Goal: Task Accomplishment & Management: Manage account settings

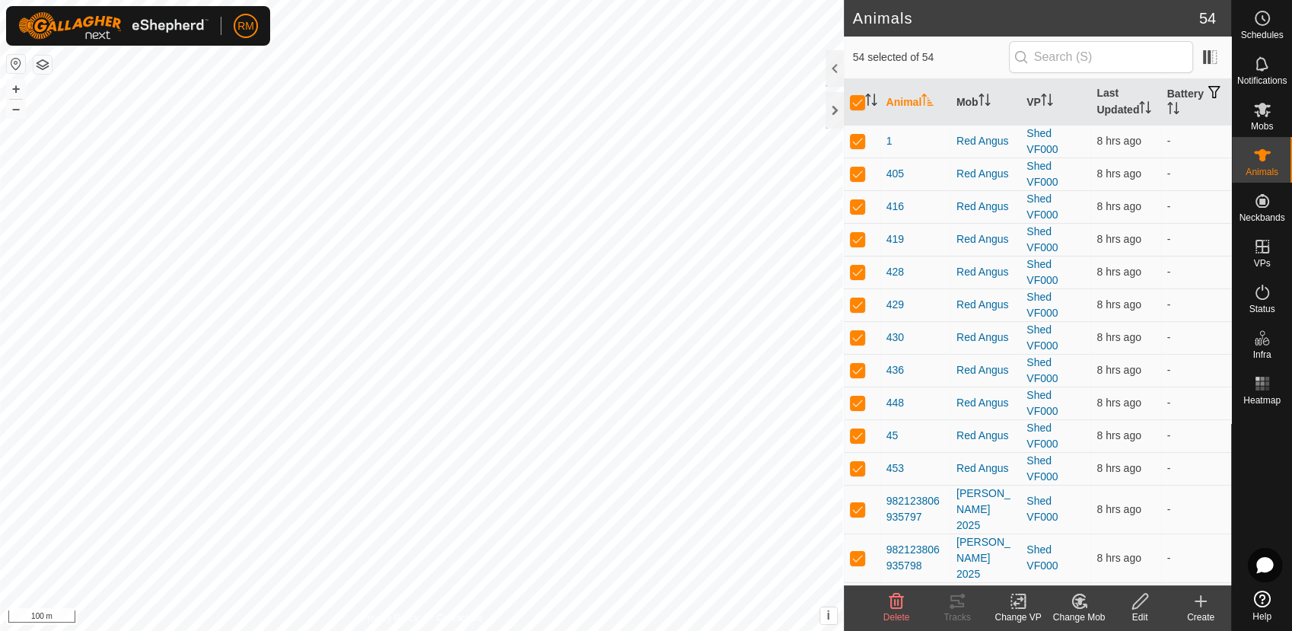
click at [852, 100] on input "checkbox" at bounding box center [857, 102] width 15 height 15
checkbox input "false"
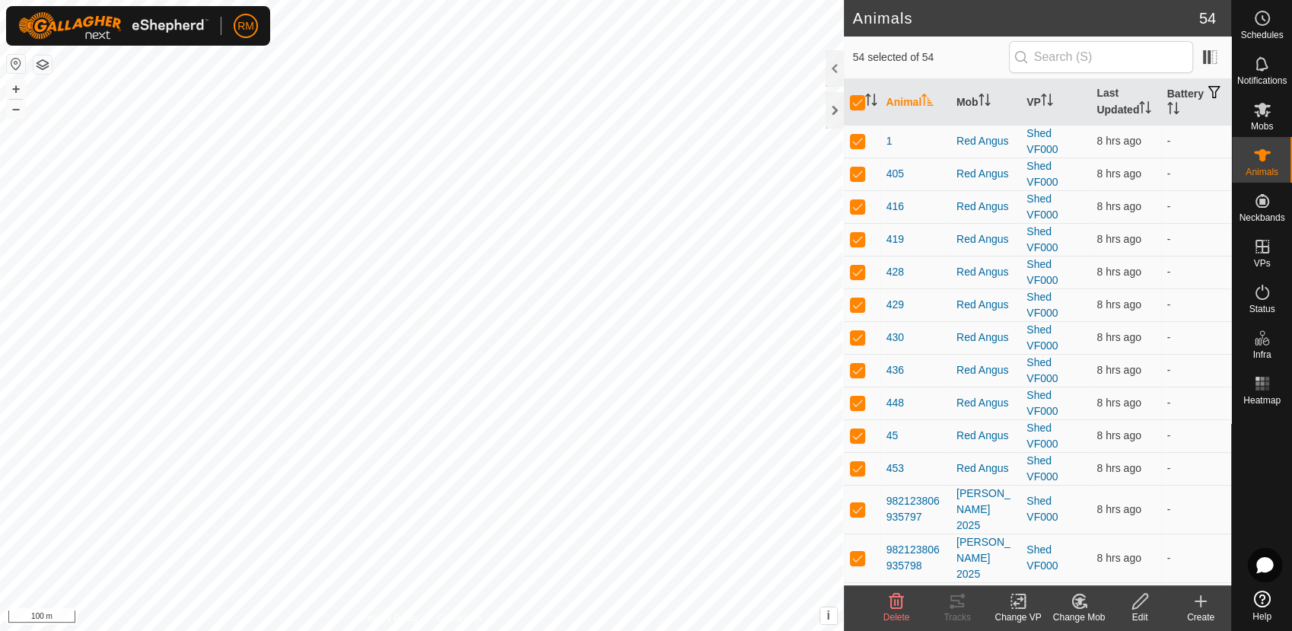
checkbox input "false"
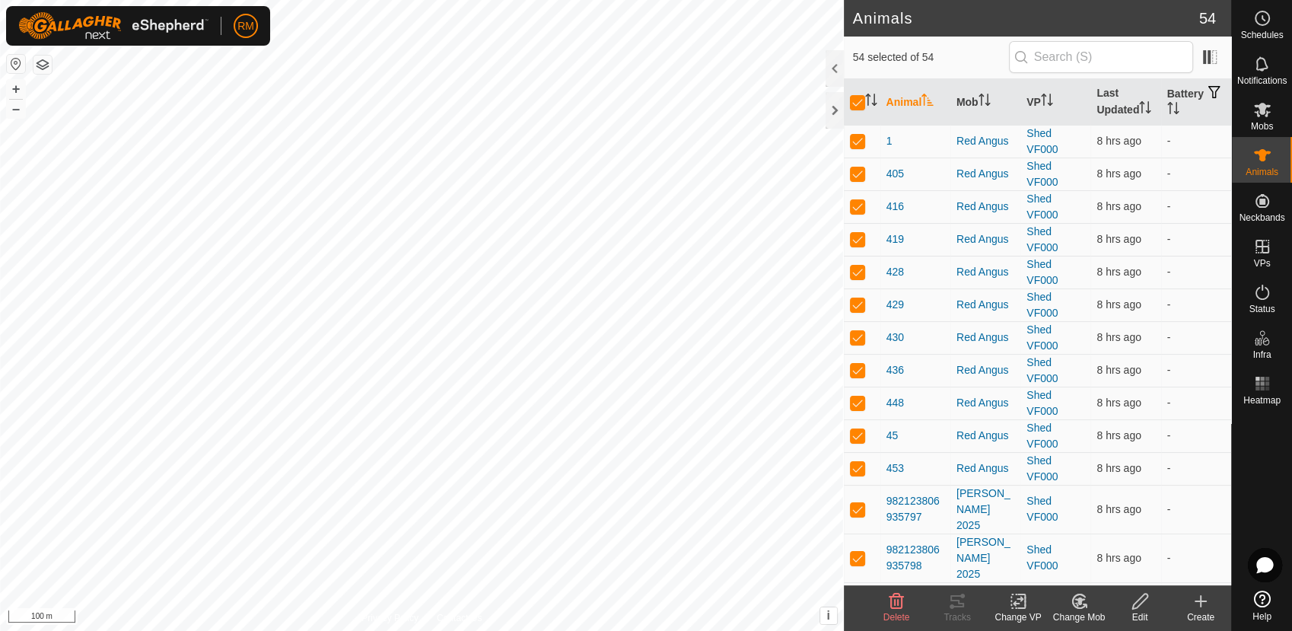
checkbox input "false"
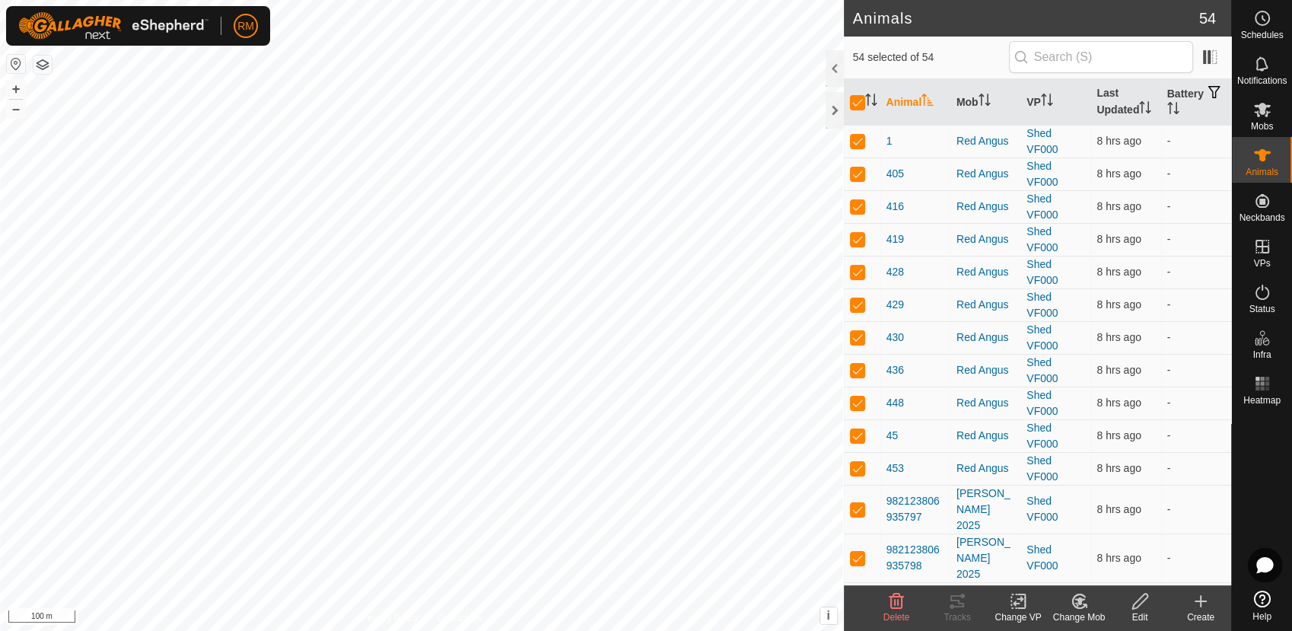
checkbox input "false"
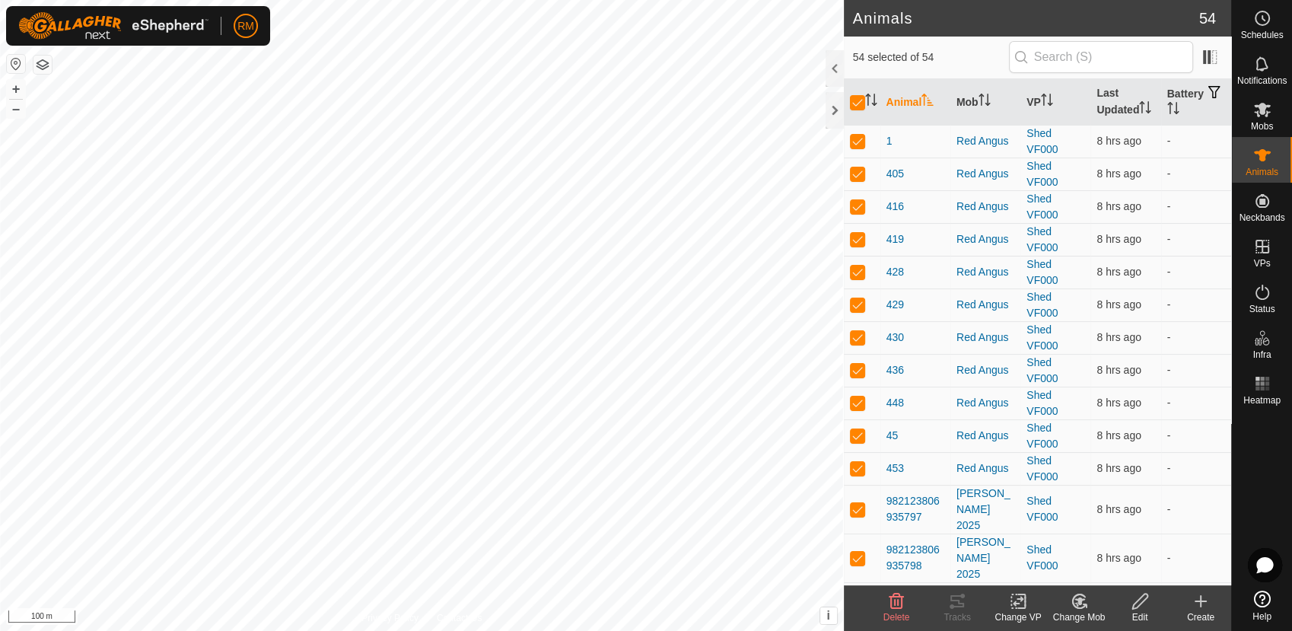
checkbox input "false"
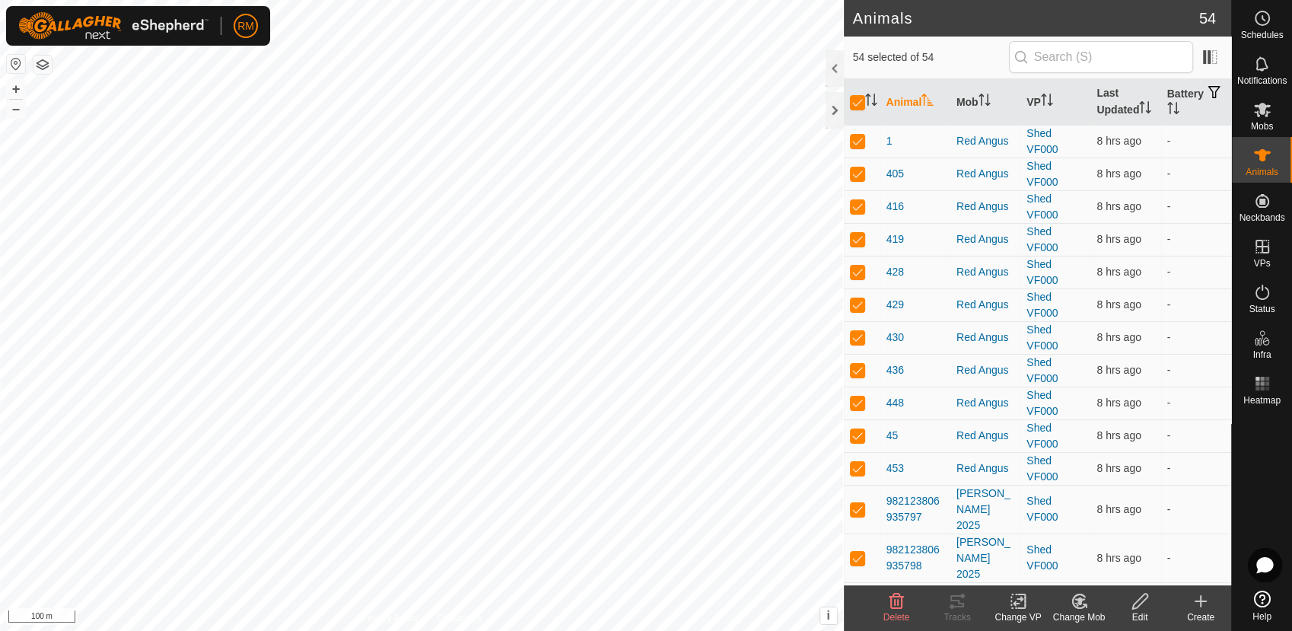
checkbox input "false"
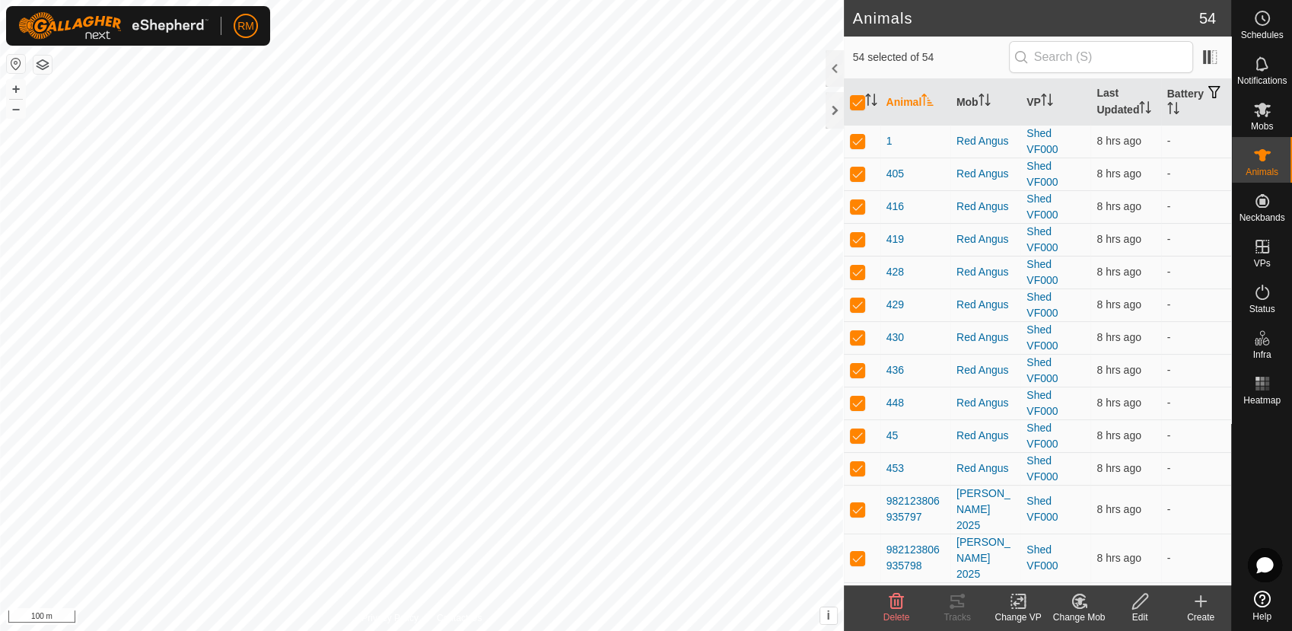
checkbox input "false"
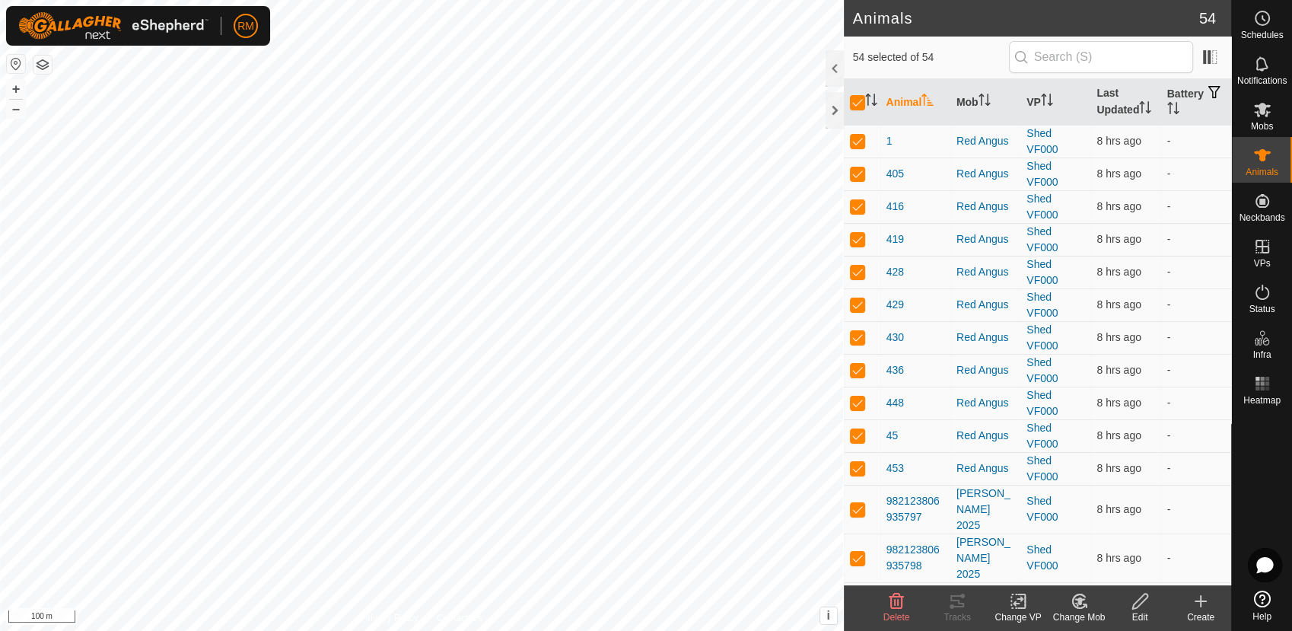
checkbox input "false"
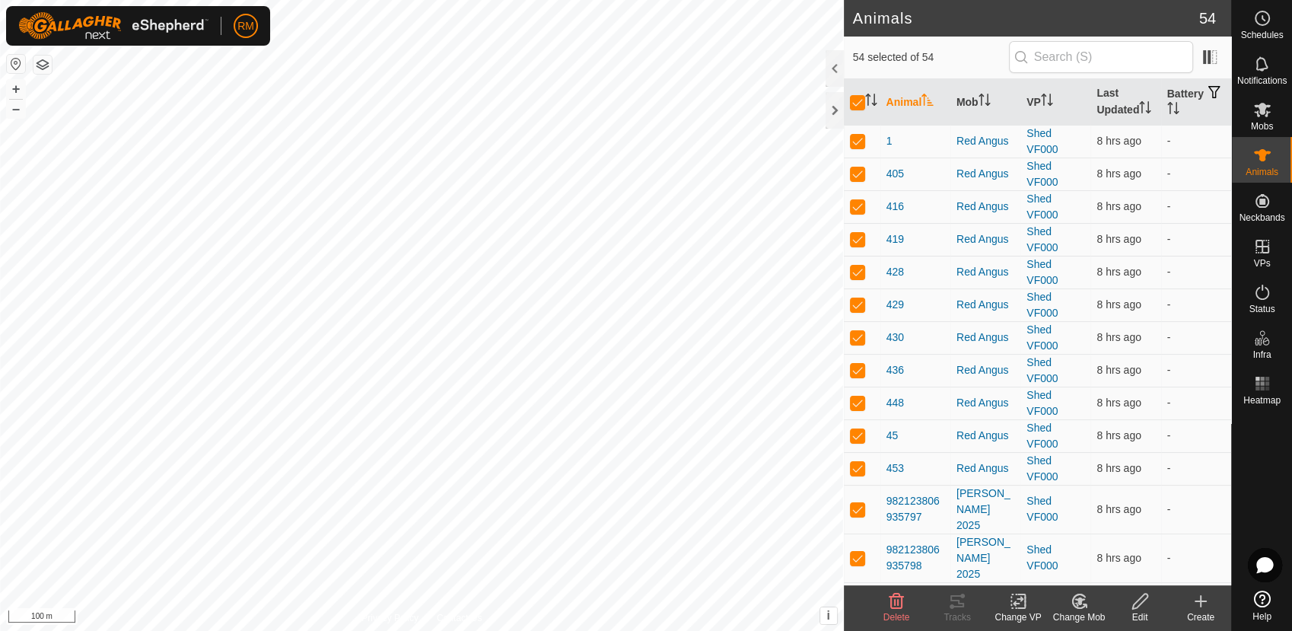
checkbox input "false"
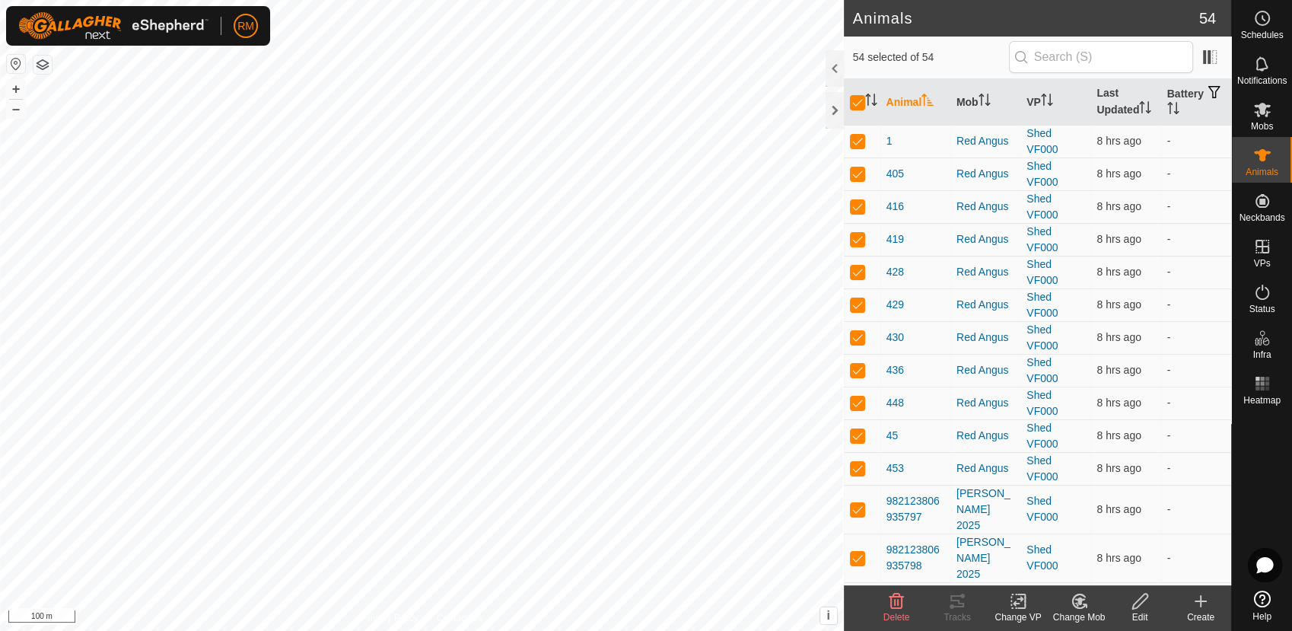
checkbox input "false"
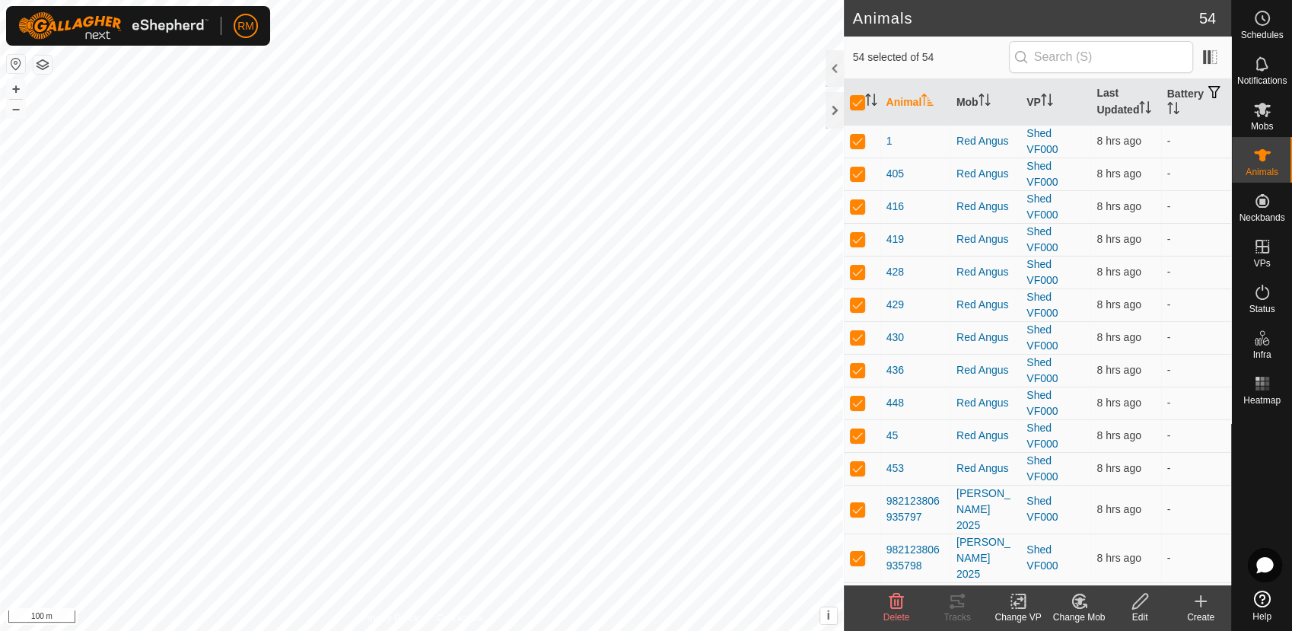
checkbox input "false"
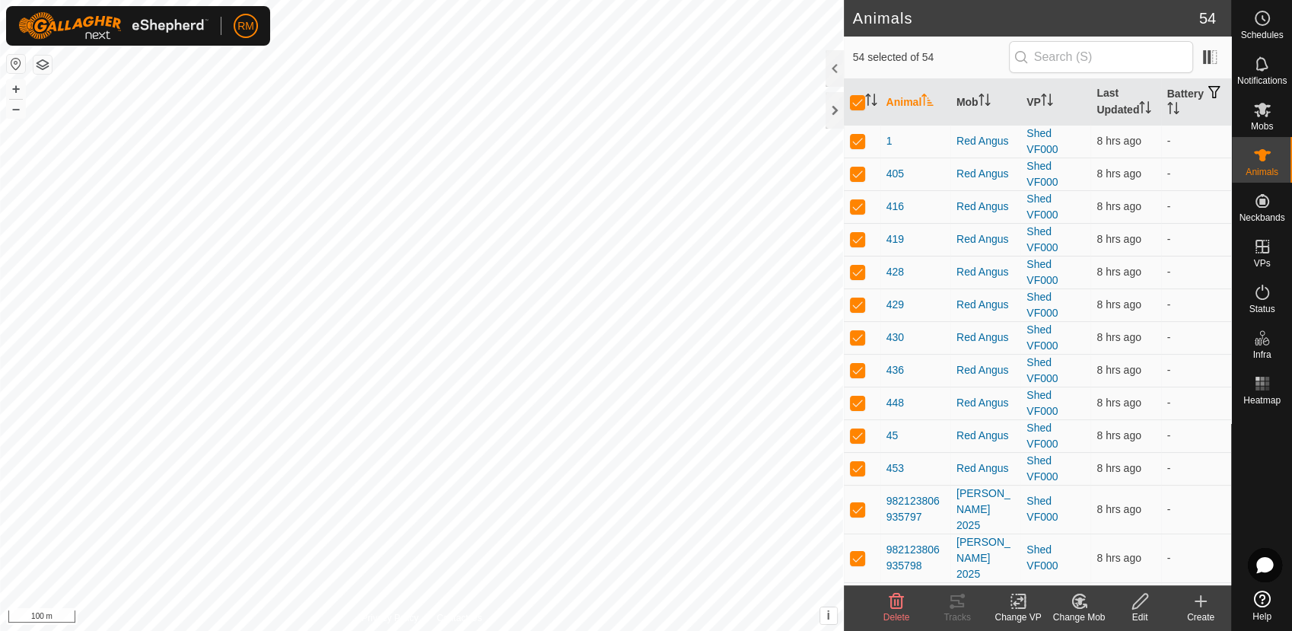
checkbox input "false"
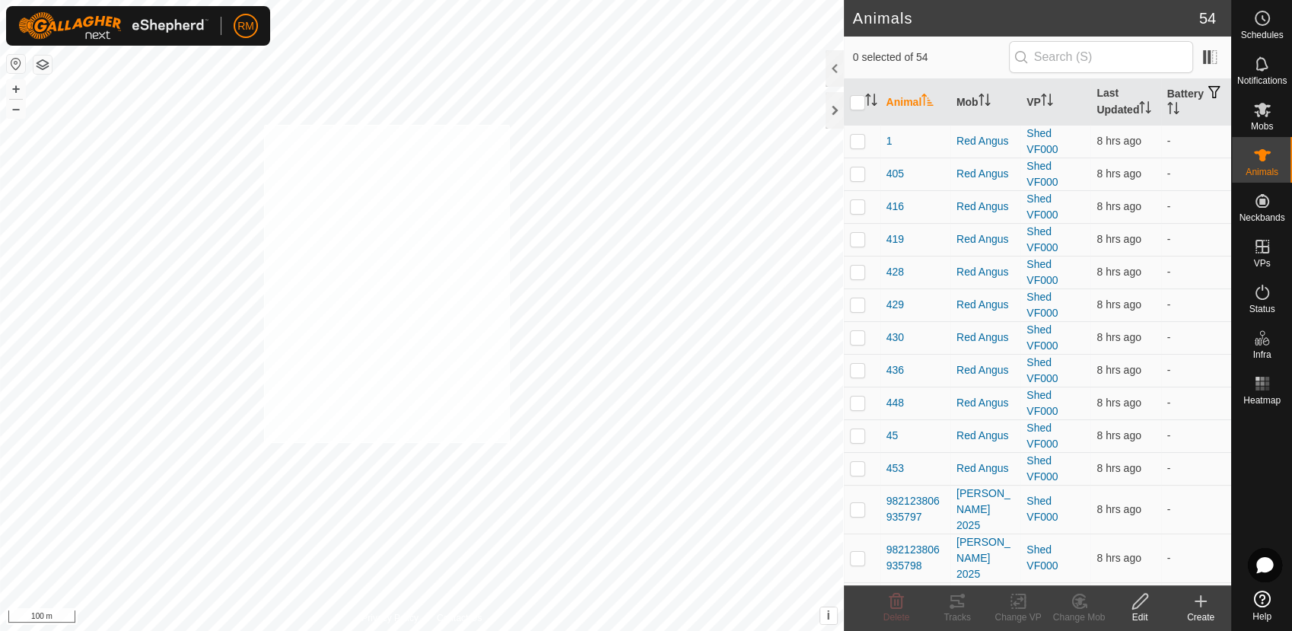
checkbox input "true"
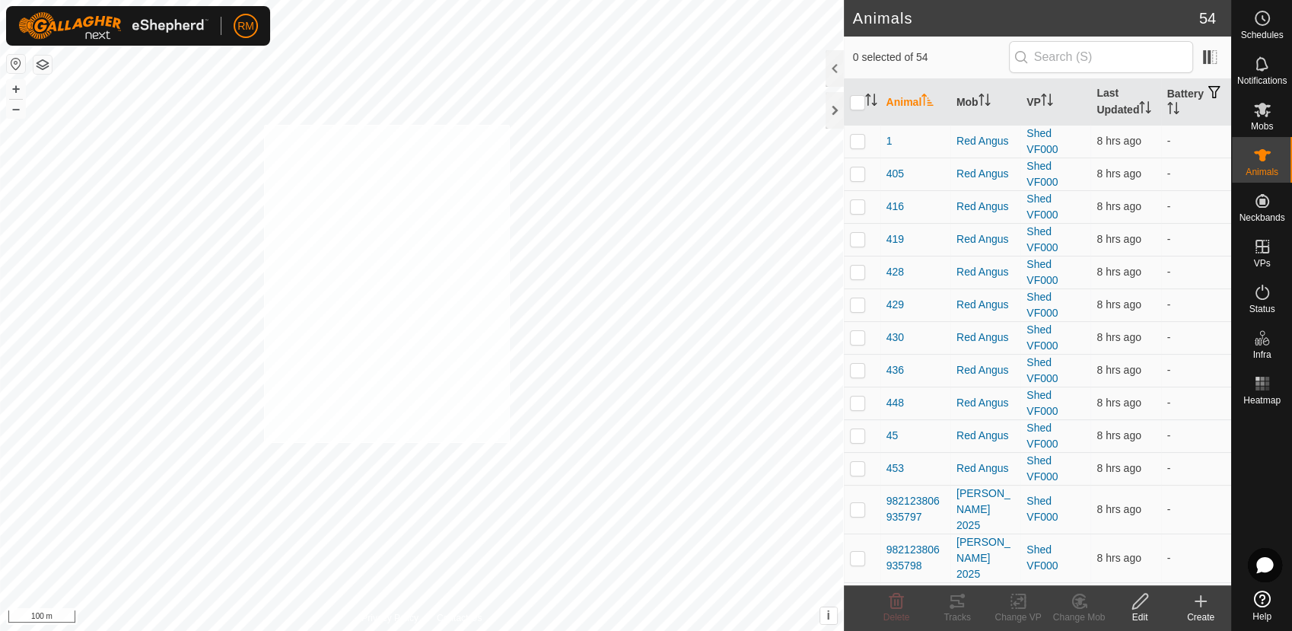
checkbox input "true"
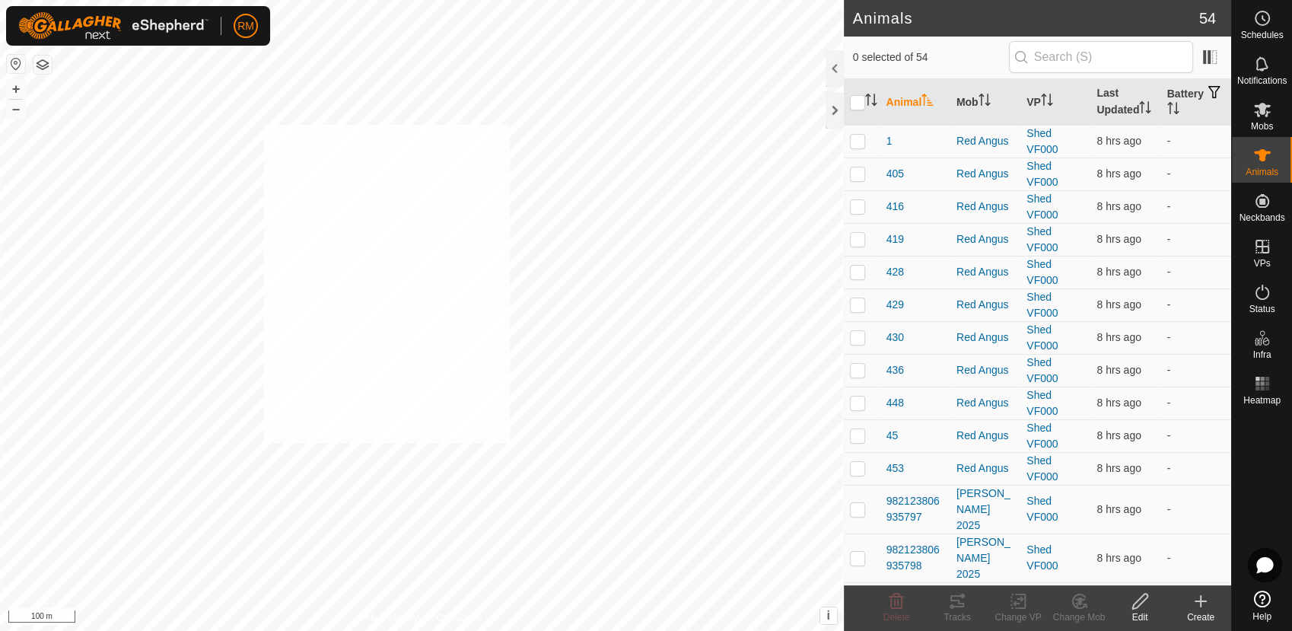
checkbox input "true"
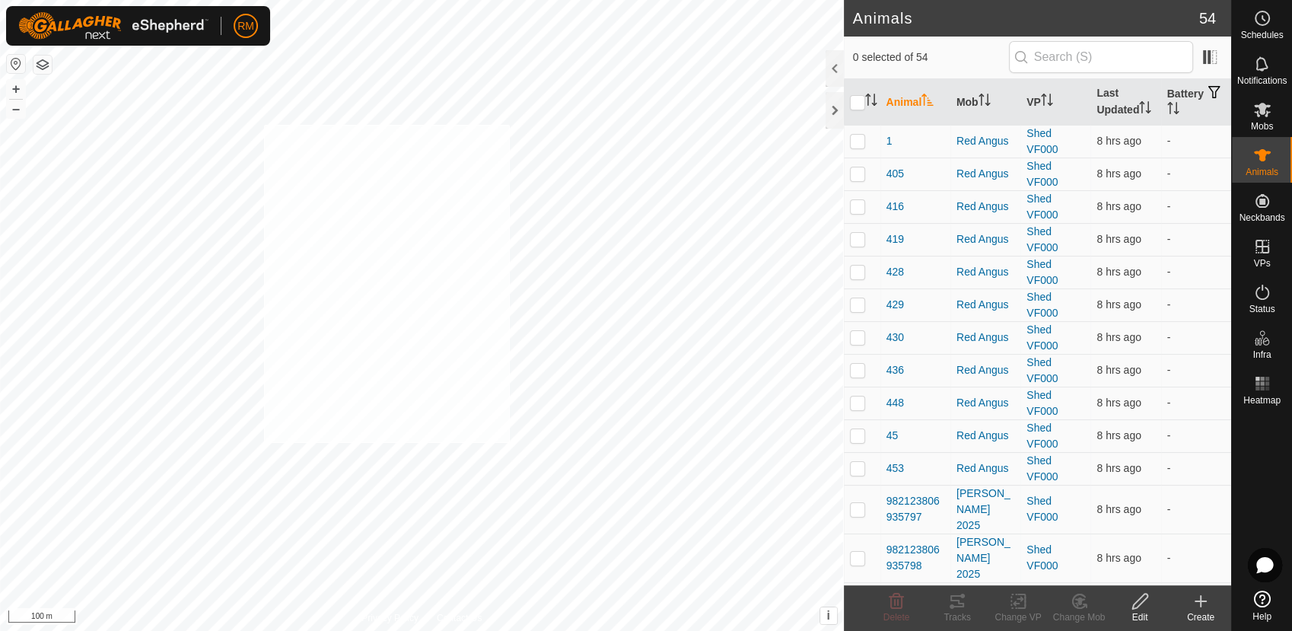
checkbox input "true"
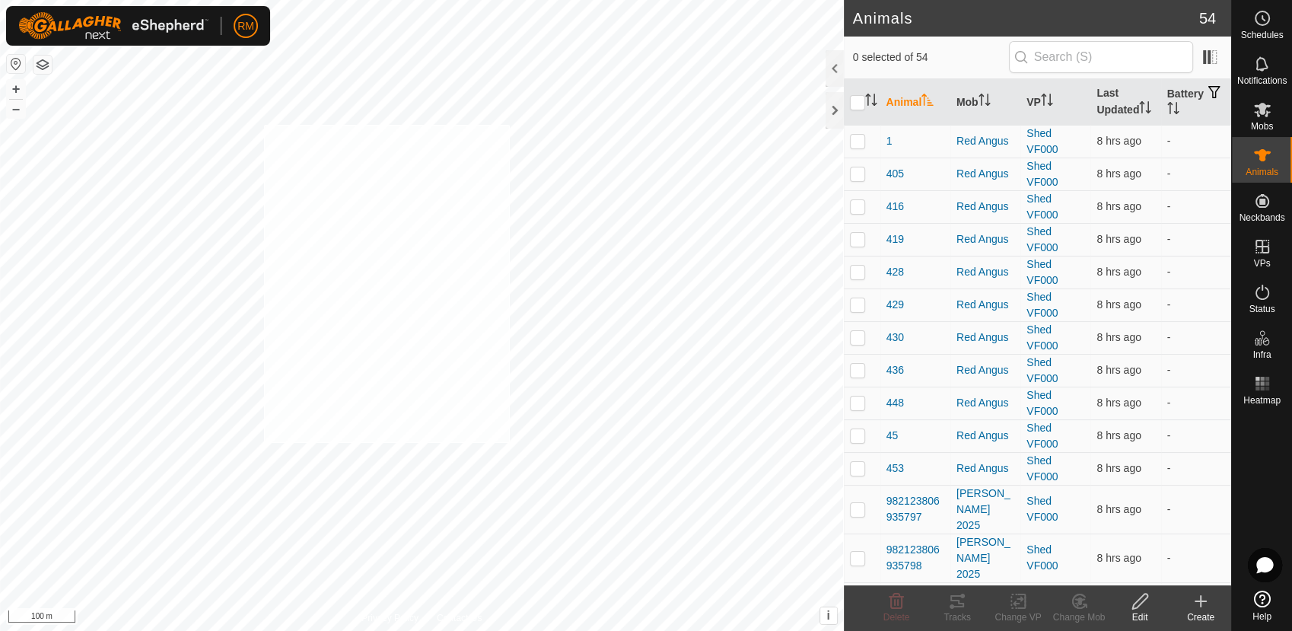
checkbox input "true"
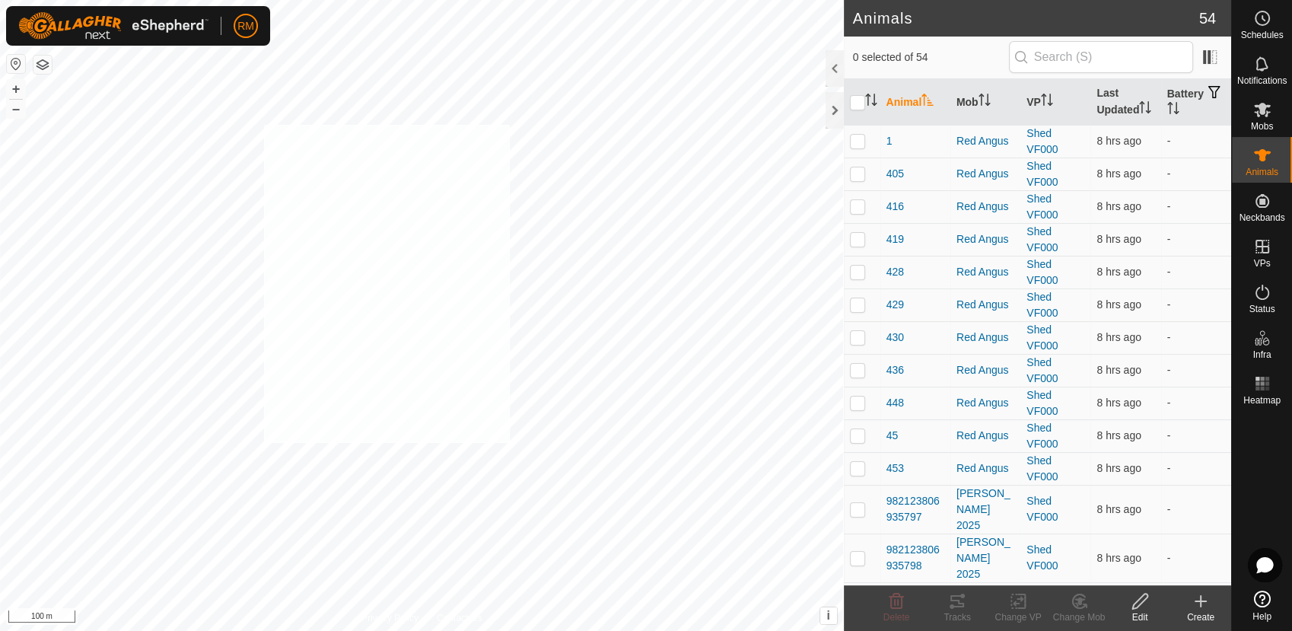
checkbox input "true"
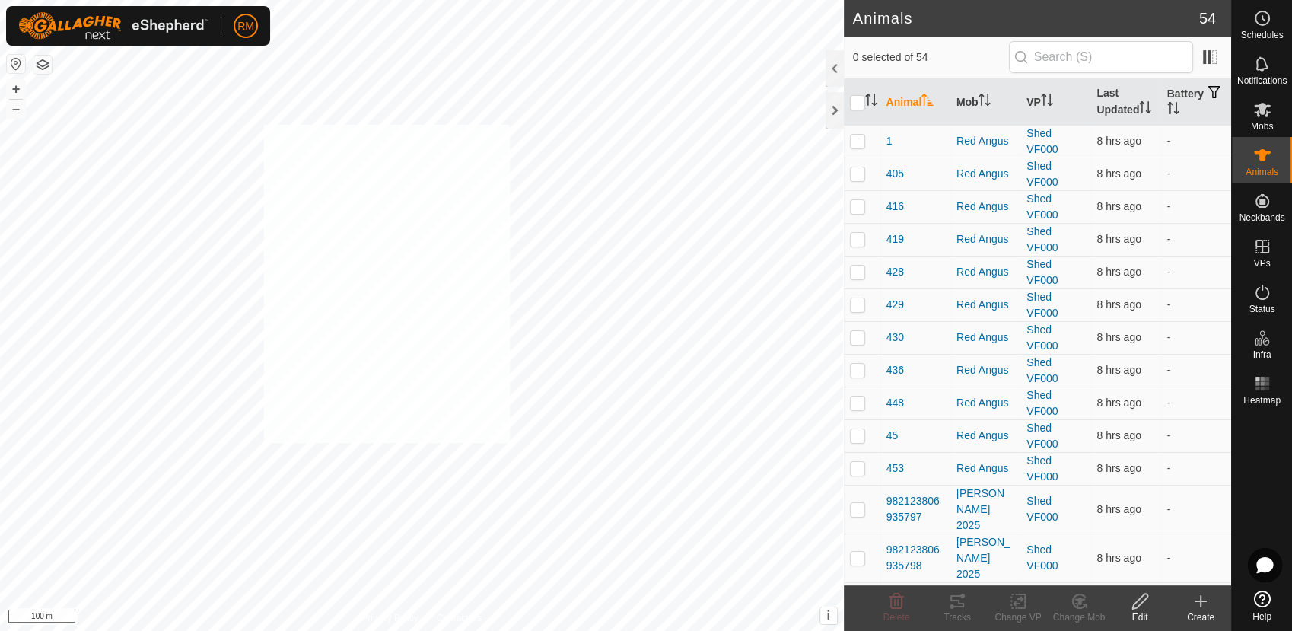
checkbox input "true"
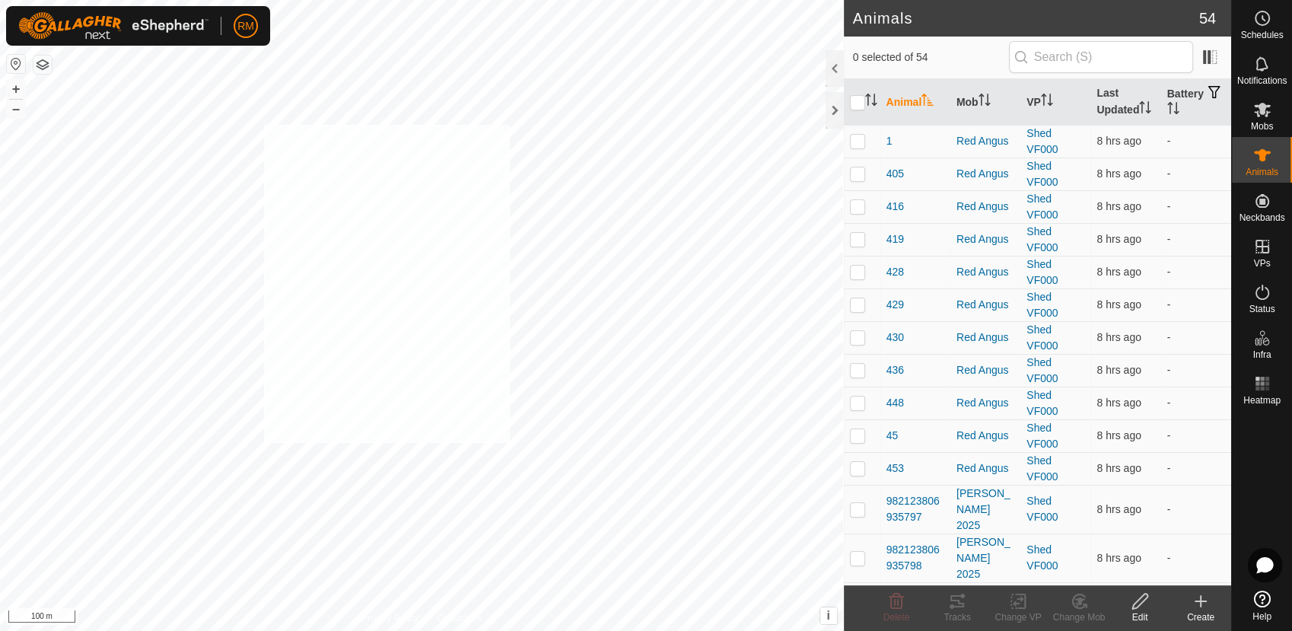
checkbox input "true"
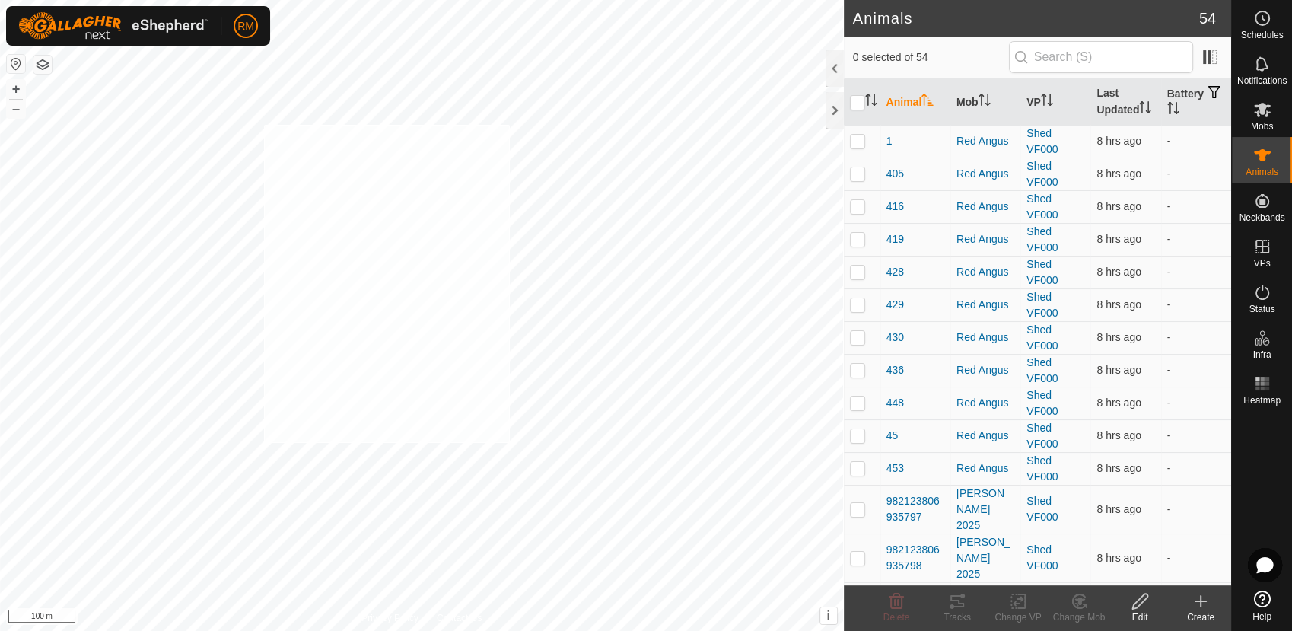
checkbox input "true"
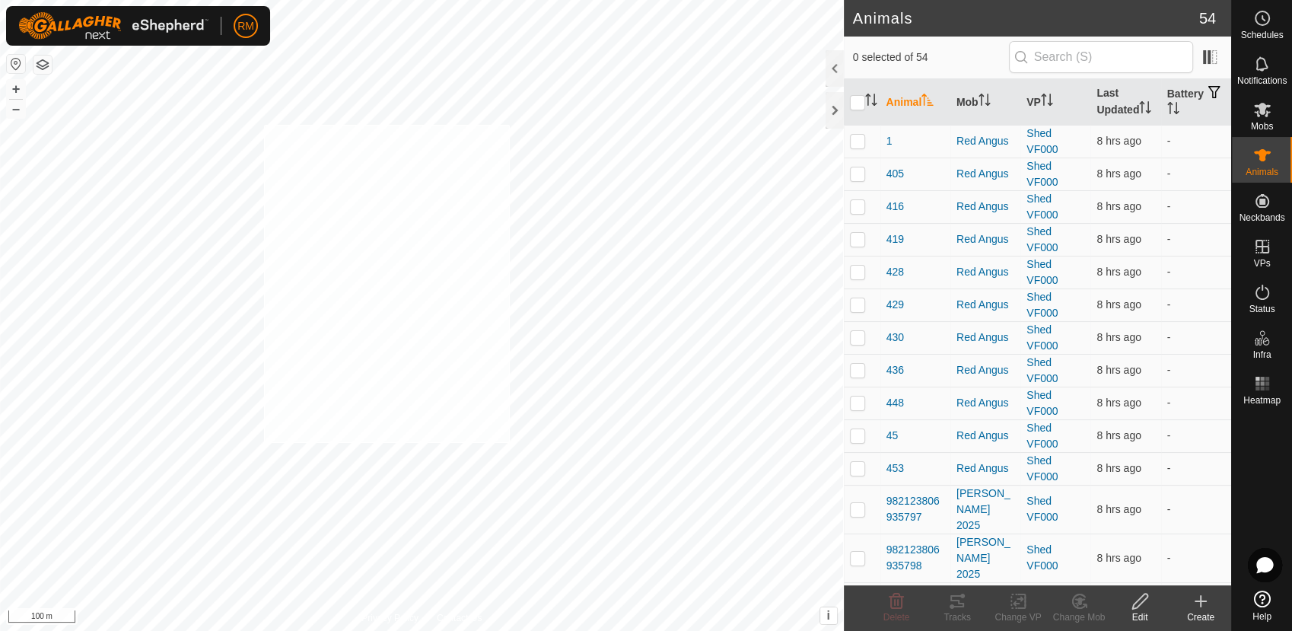
checkbox input "true"
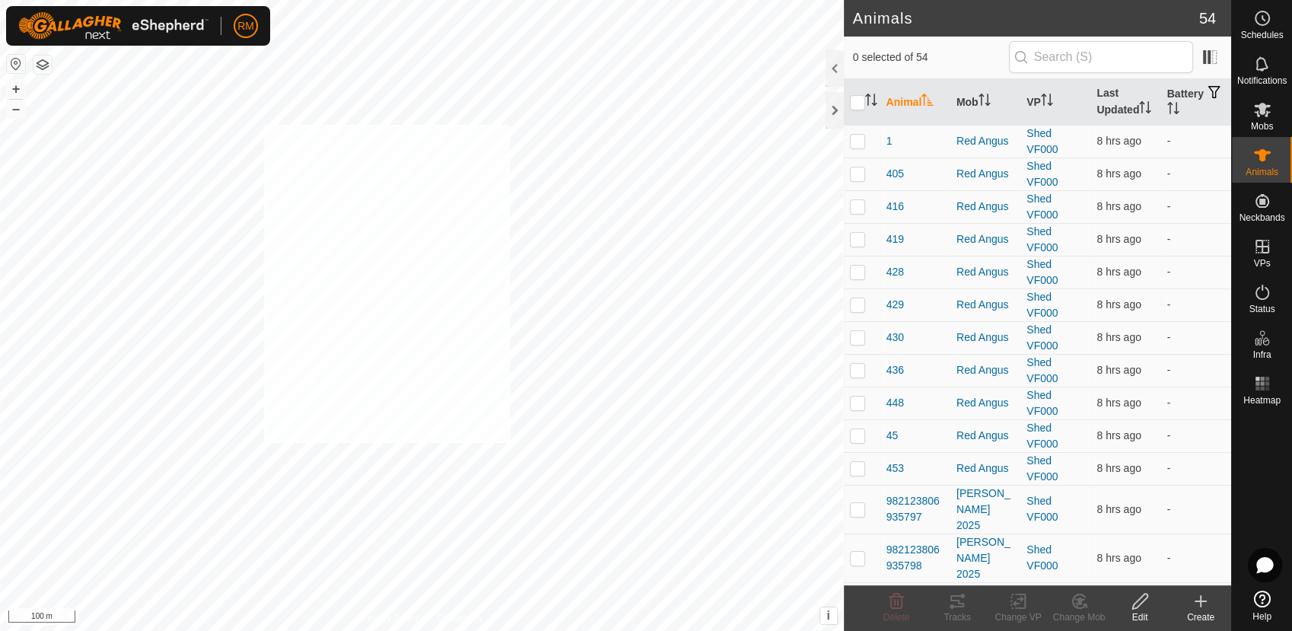
checkbox input "true"
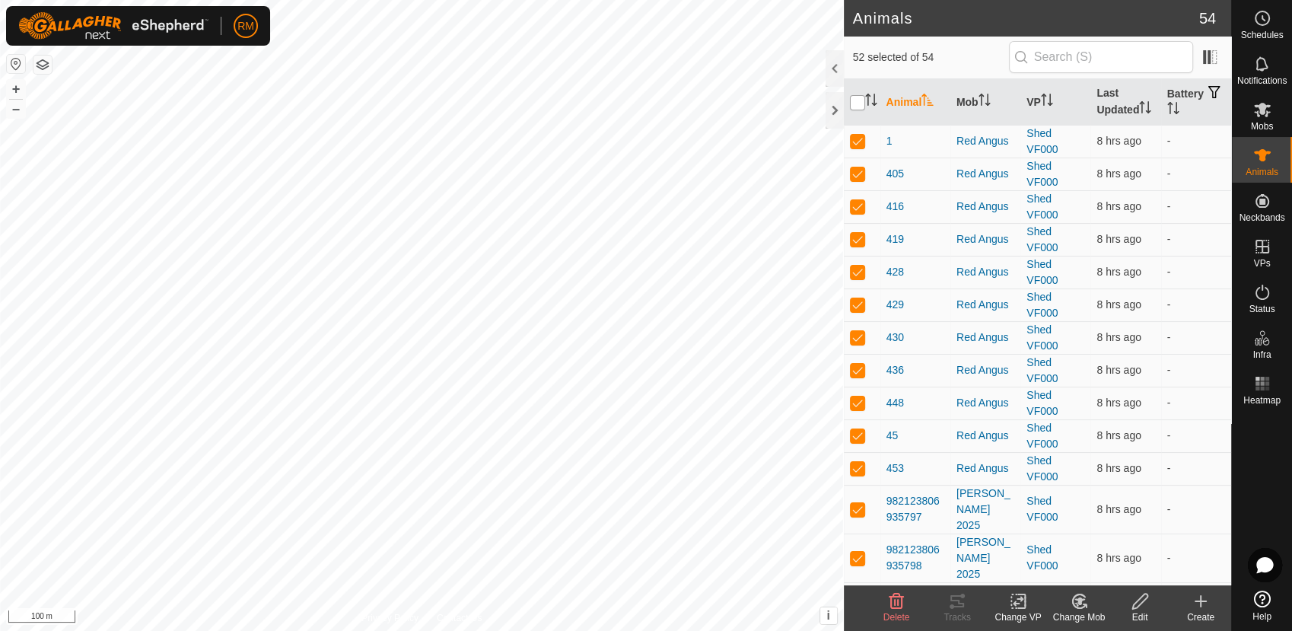
click at [860, 100] on input "checkbox" at bounding box center [857, 102] width 15 height 15
checkbox input "true"
click at [860, 100] on input "checkbox" at bounding box center [857, 102] width 15 height 15
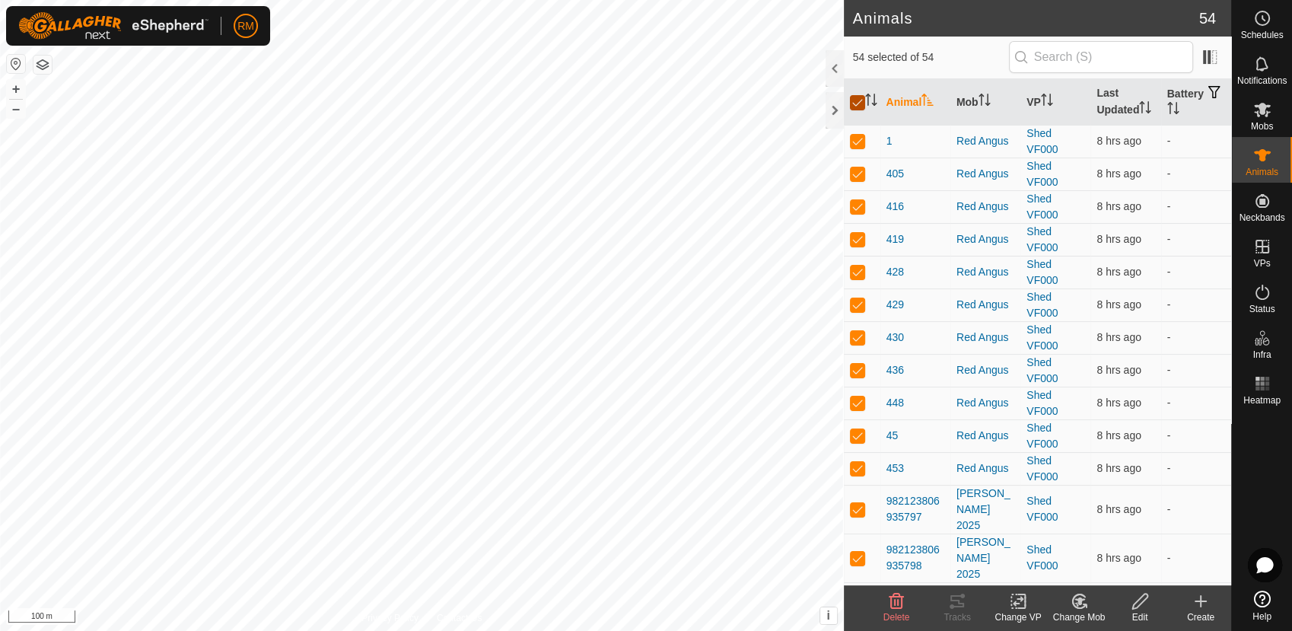
checkbox input "false"
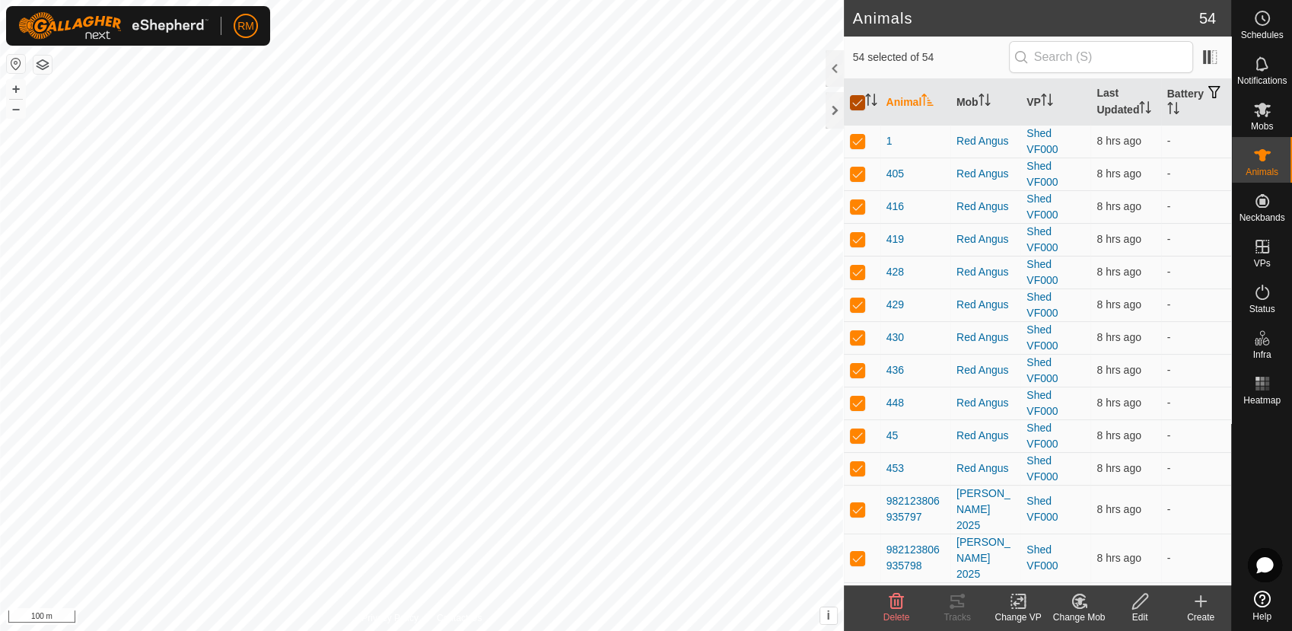
checkbox input "false"
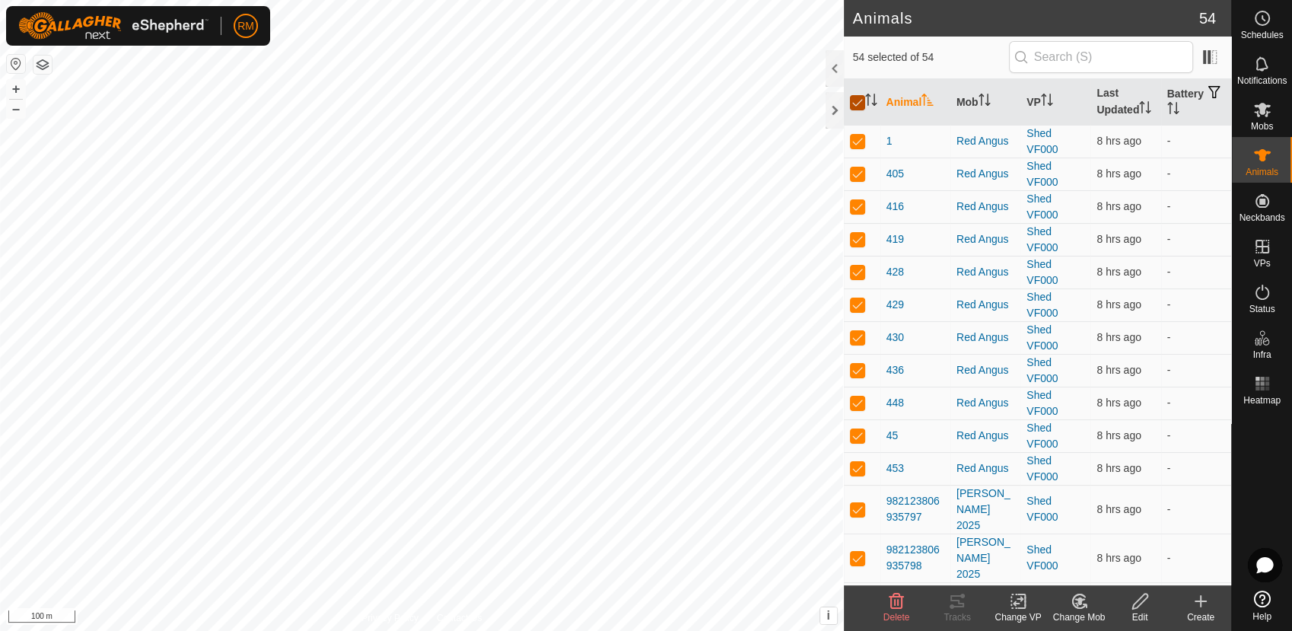
checkbox input "false"
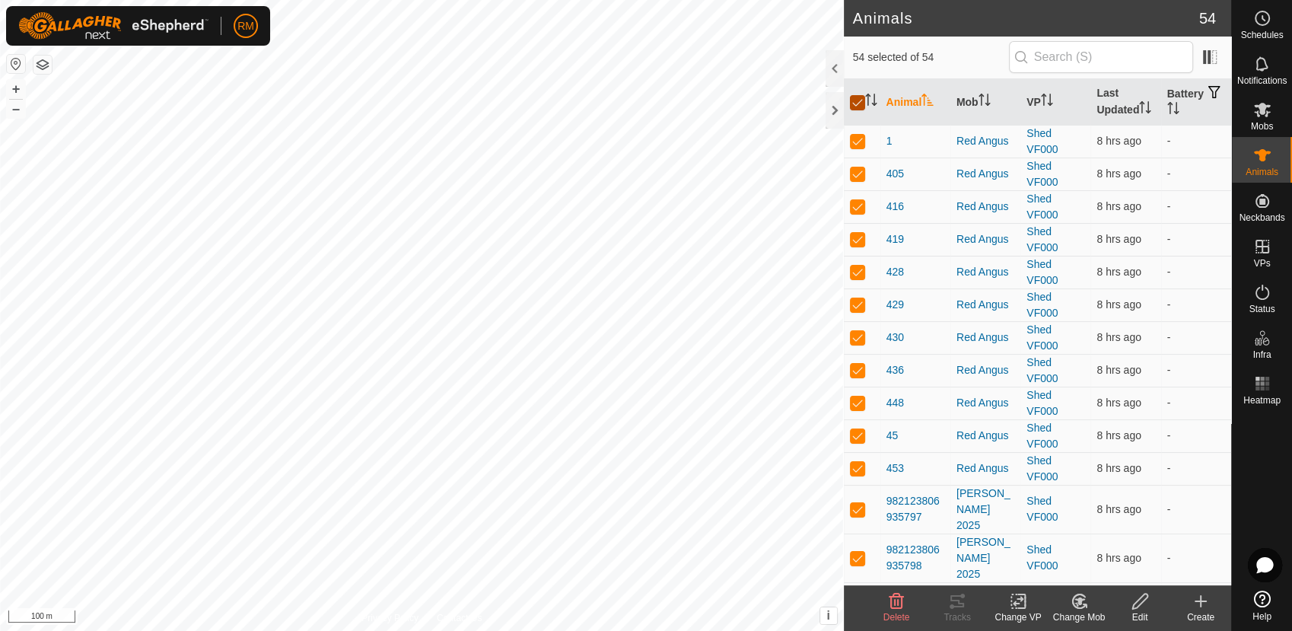
checkbox input "false"
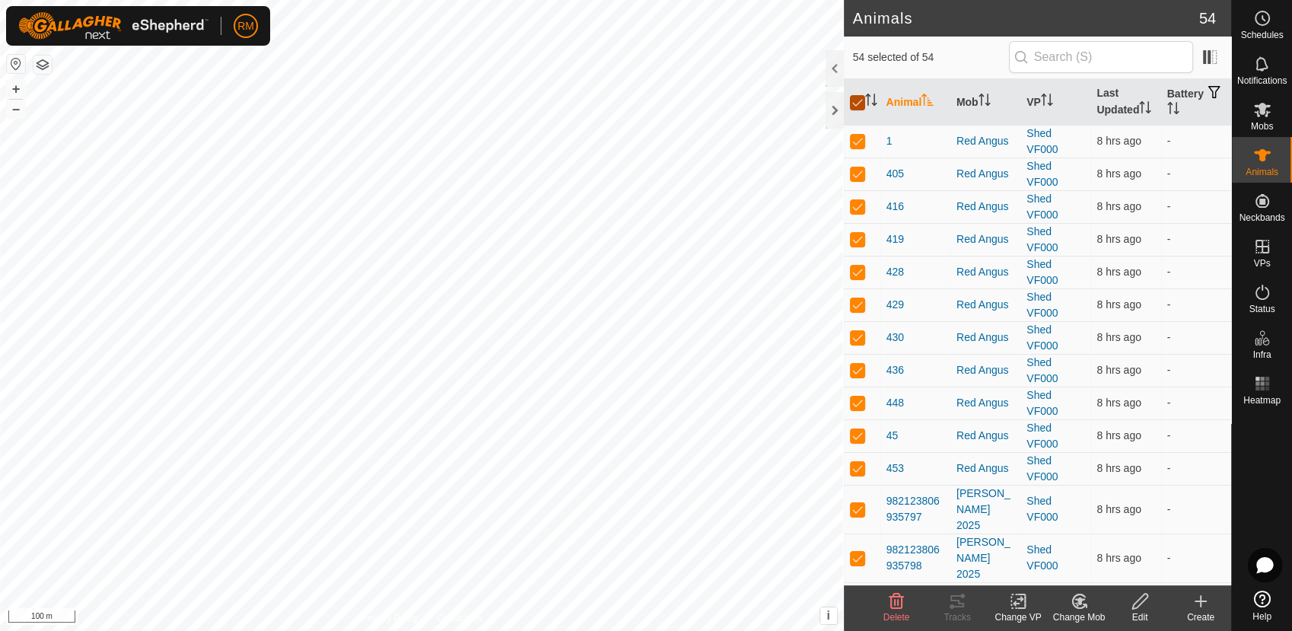
checkbox input "false"
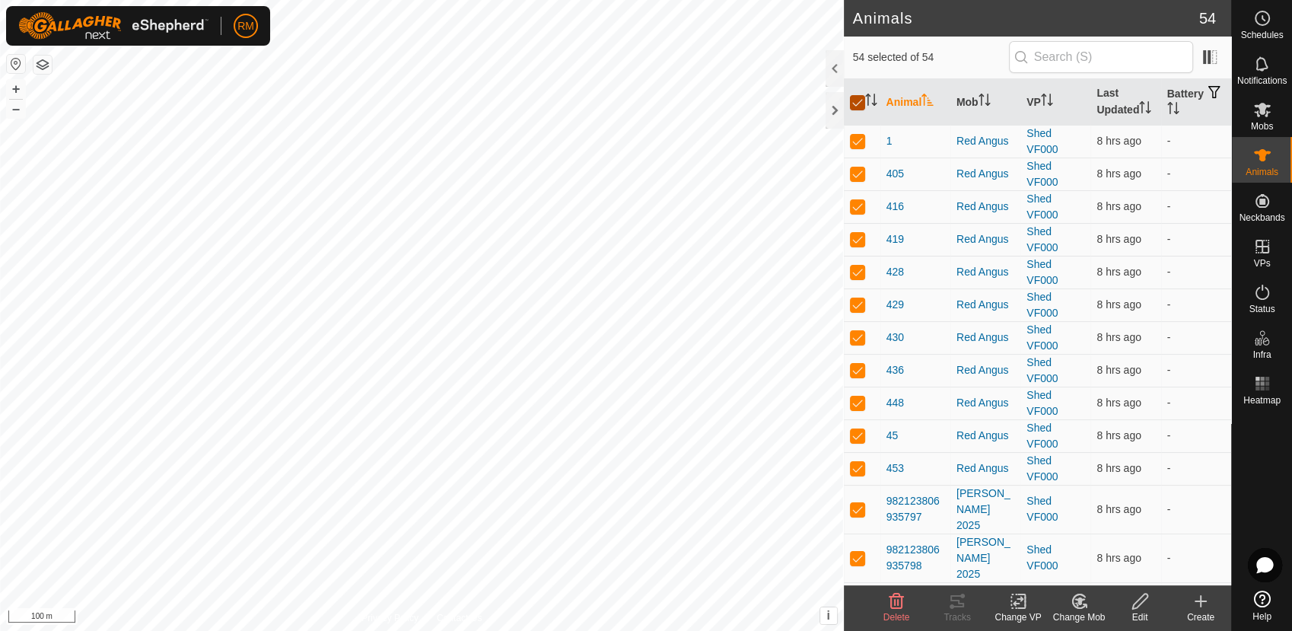
checkbox input "false"
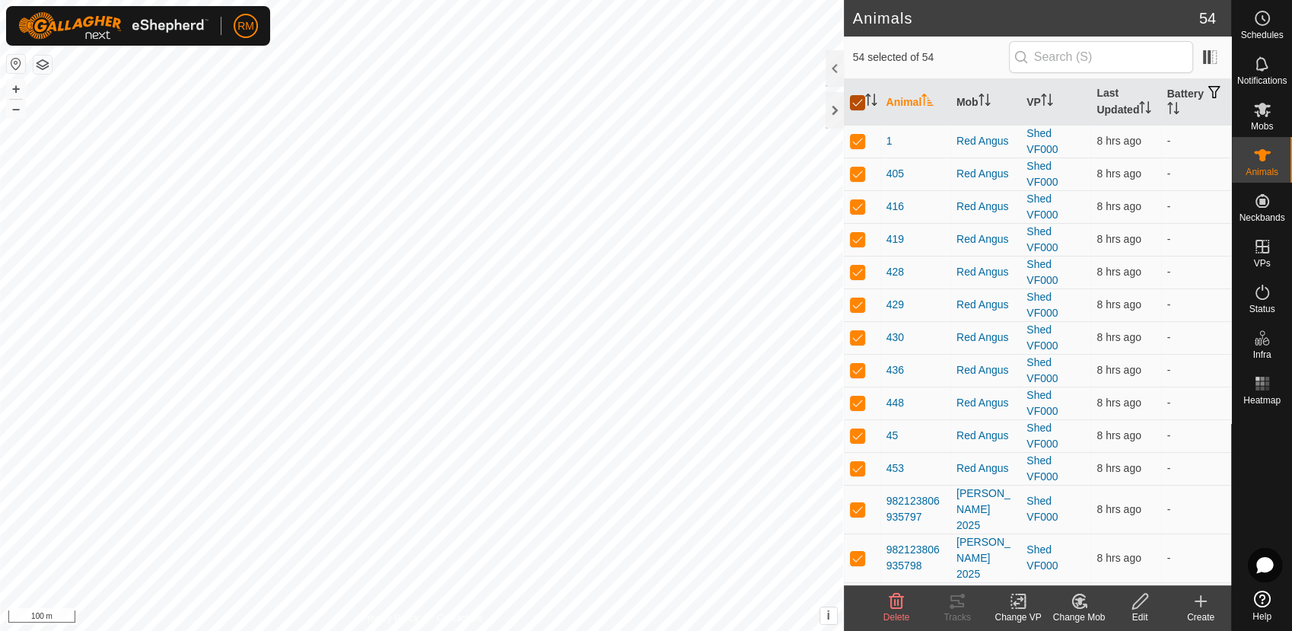
checkbox input "false"
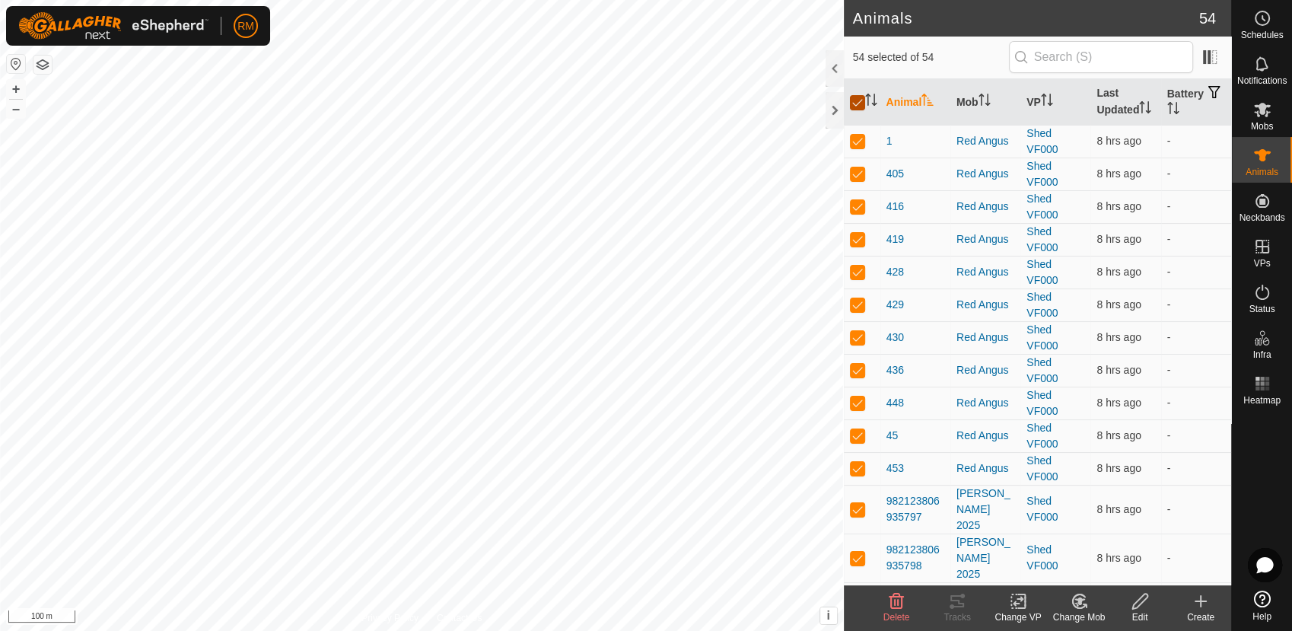
checkbox input "false"
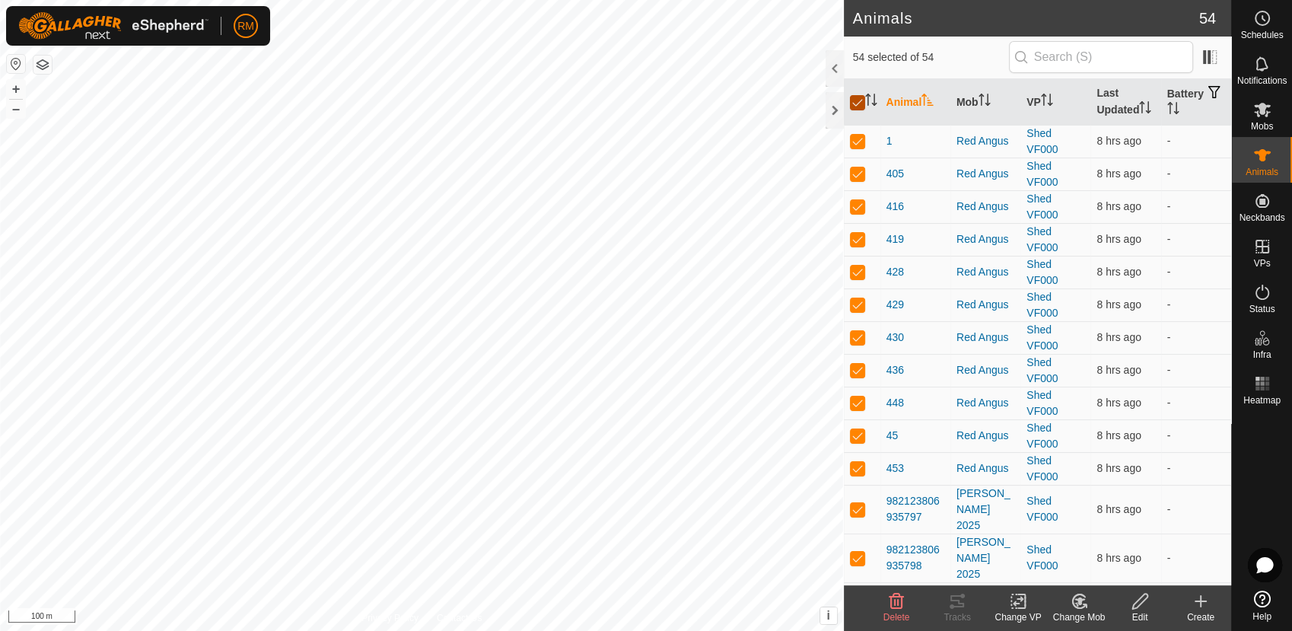
checkbox input "false"
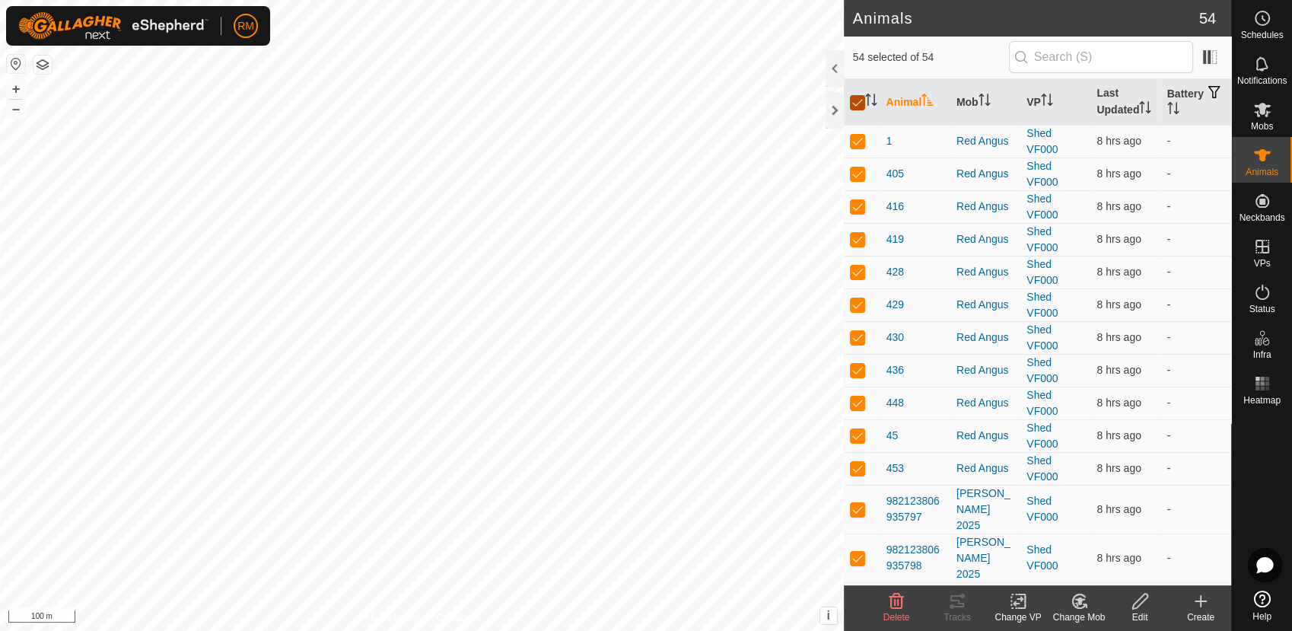
checkbox input "false"
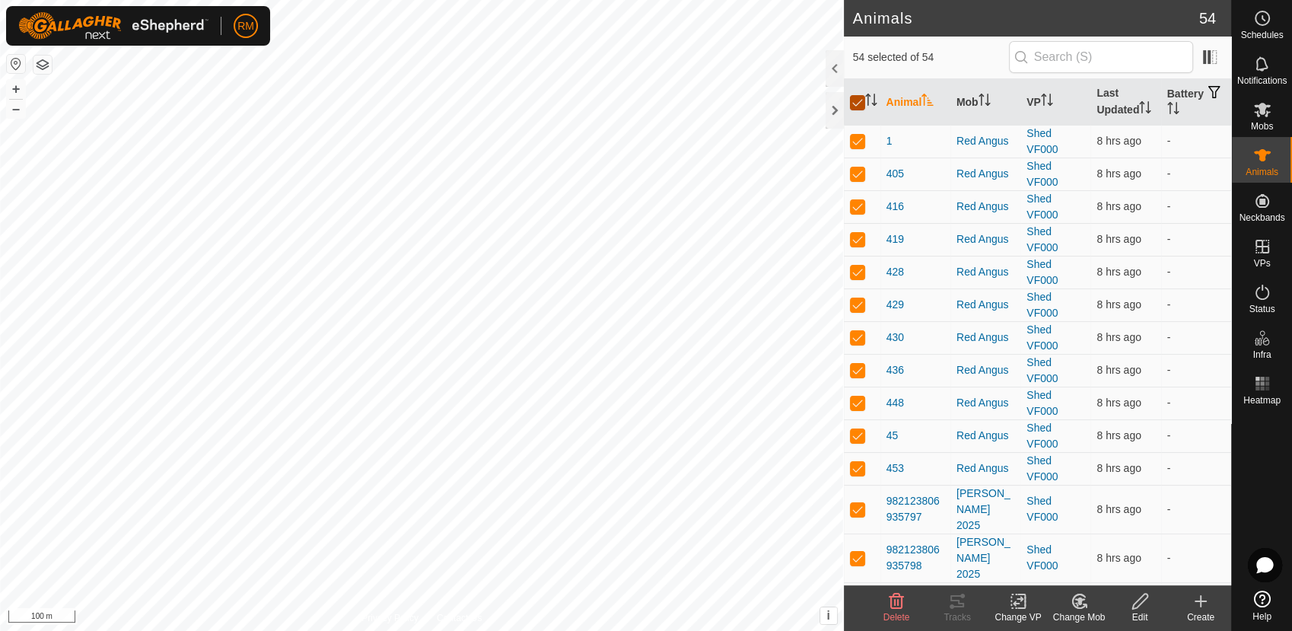
checkbox input "false"
